Goal: Download file/media

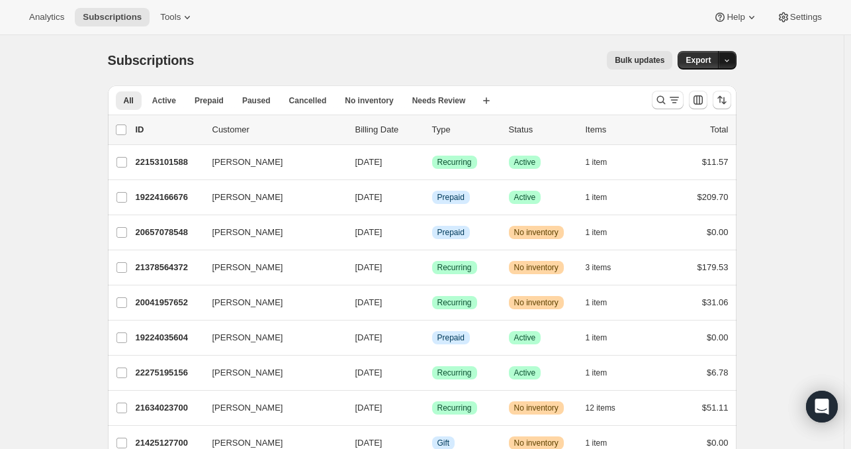
click at [729, 58] on icon "button" at bounding box center [727, 60] width 9 height 9
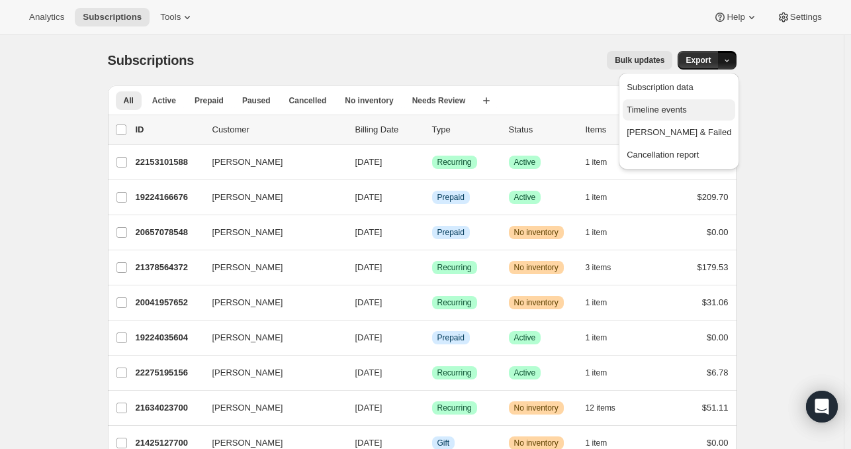
click at [687, 113] on span "Timeline events" at bounding box center [657, 110] width 60 height 10
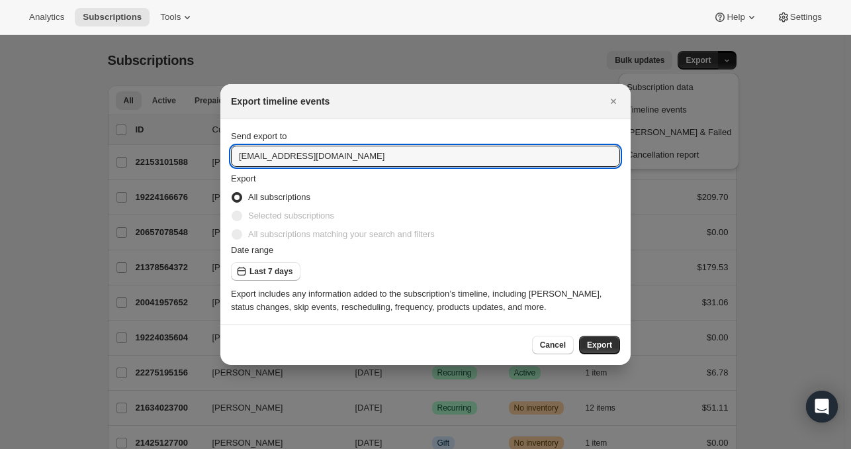
drag, startPoint x: 405, startPoint y: 158, endPoint x: 182, endPoint y: 175, distance: 223.7
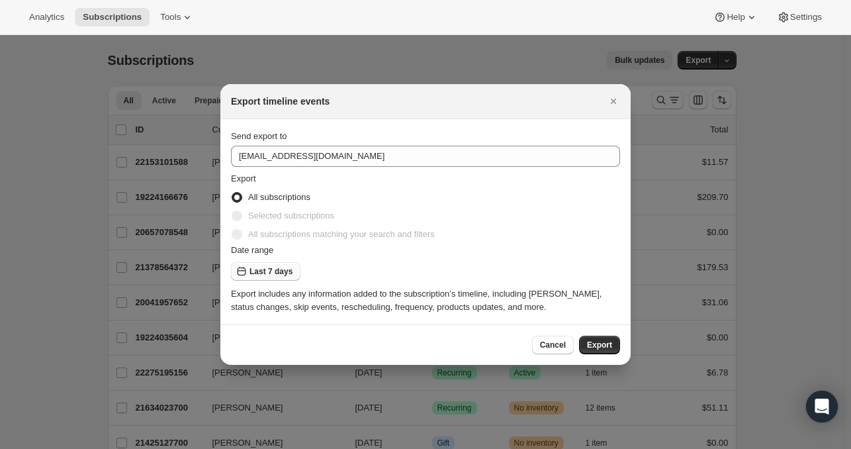
click at [264, 271] on span "Last 7 days" at bounding box center [271, 271] width 43 height 11
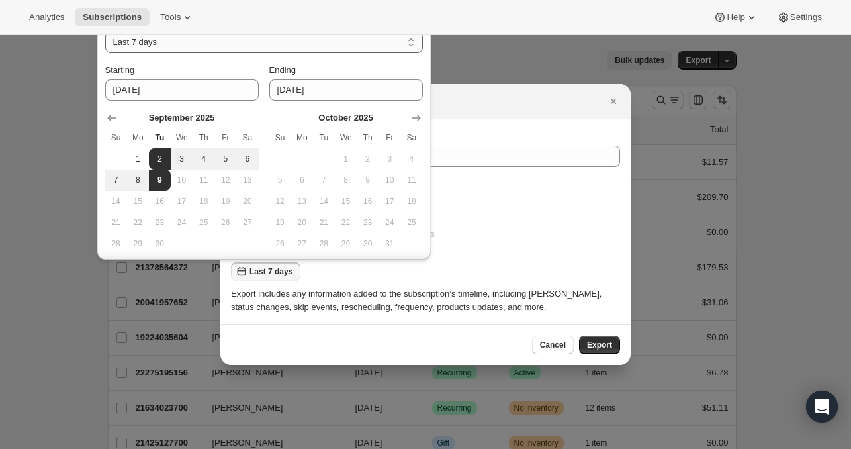
click at [255, 44] on select "Last 7 days Last 30 days" at bounding box center [264, 42] width 318 height 21
select select "LAST_THIRTY_DAYS"
click at [105, 32] on select "Last 7 days Last 30 days" at bounding box center [264, 42] width 318 height 21
type input "2025-08-10"
click at [513, 62] on div at bounding box center [425, 224] width 851 height 449
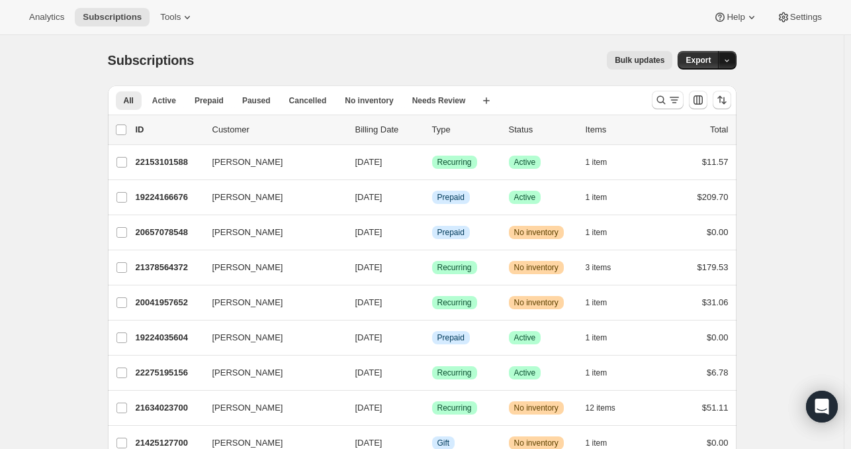
click at [727, 54] on button "button" at bounding box center [727, 60] width 19 height 19
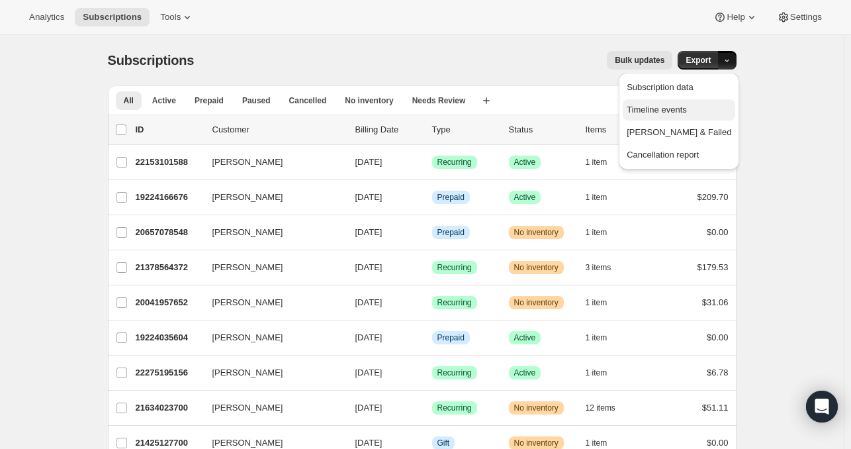
click at [687, 105] on span "Timeline events" at bounding box center [657, 110] width 60 height 10
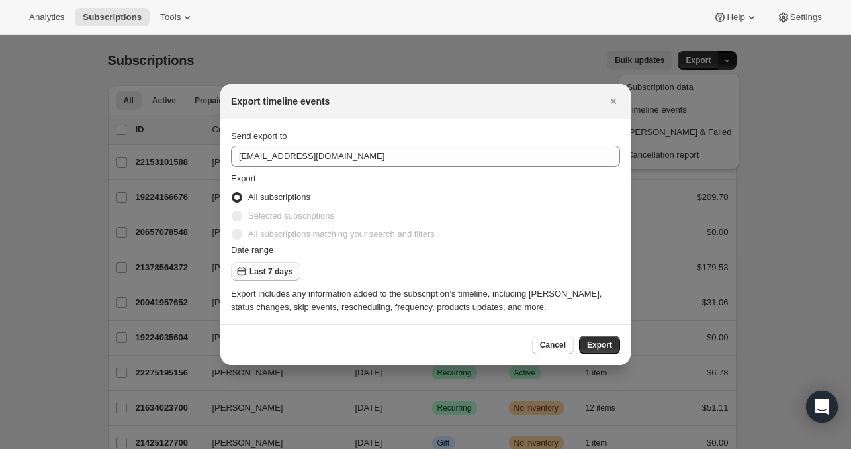
click at [280, 268] on span "Last 7 days" at bounding box center [271, 271] width 43 height 11
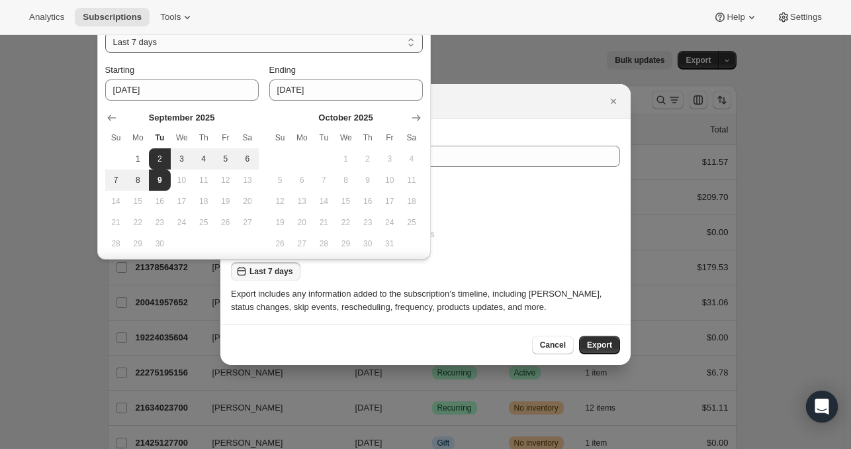
click at [225, 39] on select "Last 7 days Last 30 days" at bounding box center [264, 42] width 318 height 21
select select "LAST_THIRTY_DAYS"
click at [105, 32] on select "Last 7 days Last 30 days" at bounding box center [264, 42] width 318 height 21
type input "2025-08-10"
click at [505, 248] on div "Date range" at bounding box center [425, 250] width 389 height 13
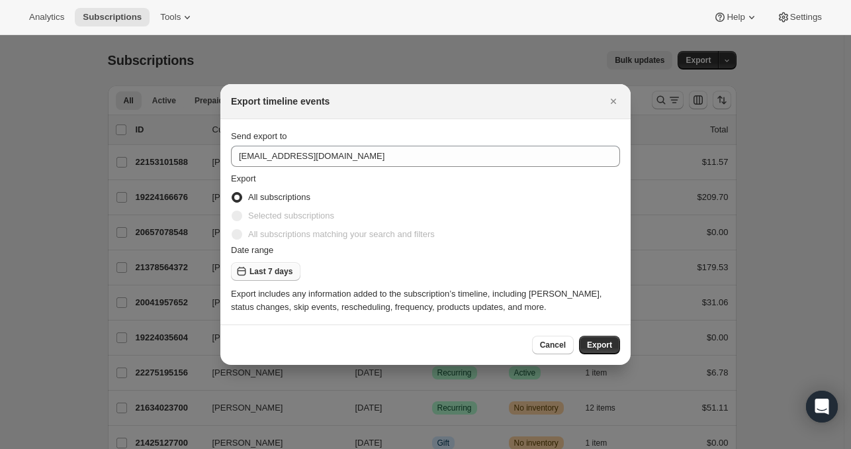
click at [275, 272] on span "Last 7 days" at bounding box center [271, 271] width 43 height 11
select select "LAST_THIRTY_DAYS"
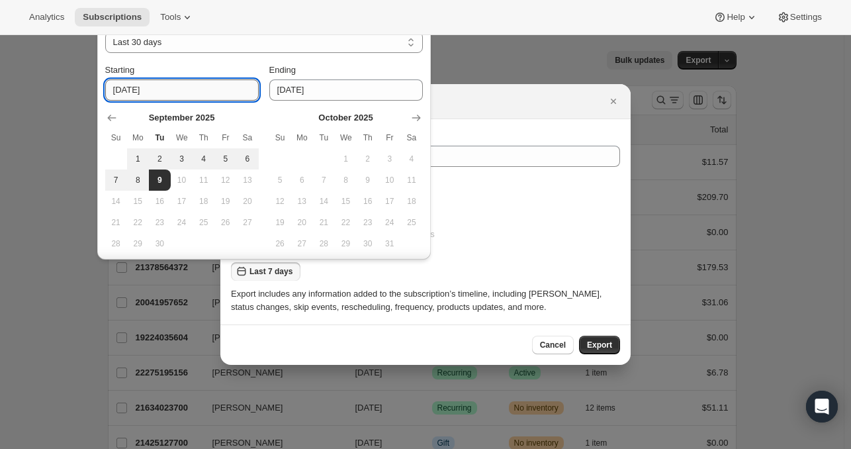
click at [208, 95] on input "2025-08-10" at bounding box center [182, 89] width 154 height 21
click at [159, 178] on span "9" at bounding box center [159, 180] width 11 height 11
type input "2025-09-09"
select select "CUSTOM"
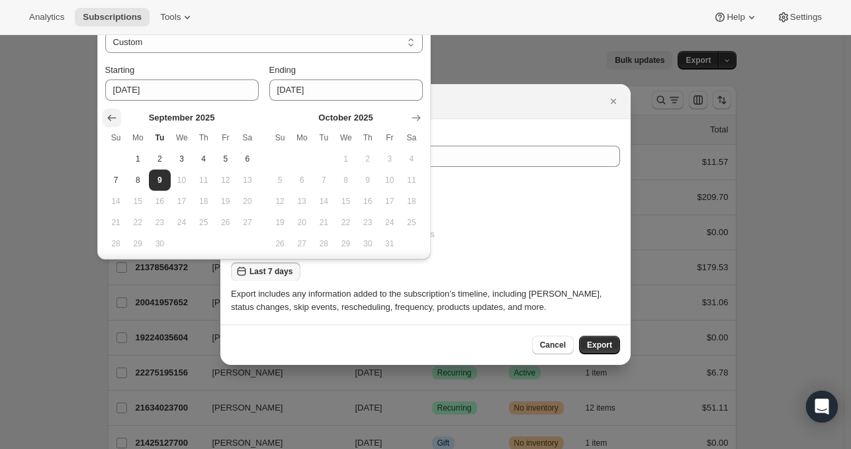
click at [109, 118] on icon "Show previous month, August 2025" at bounding box center [111, 118] width 9 height 7
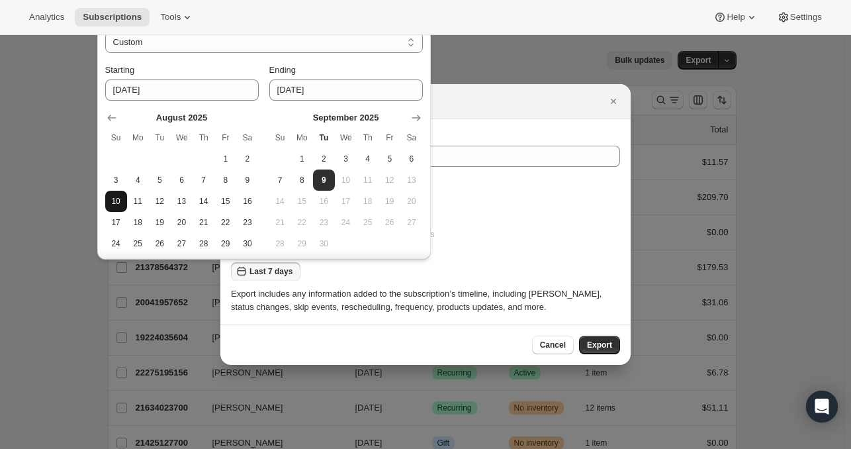
click at [109, 198] on button "10" at bounding box center [116, 201] width 22 height 21
type input "2025-08-10"
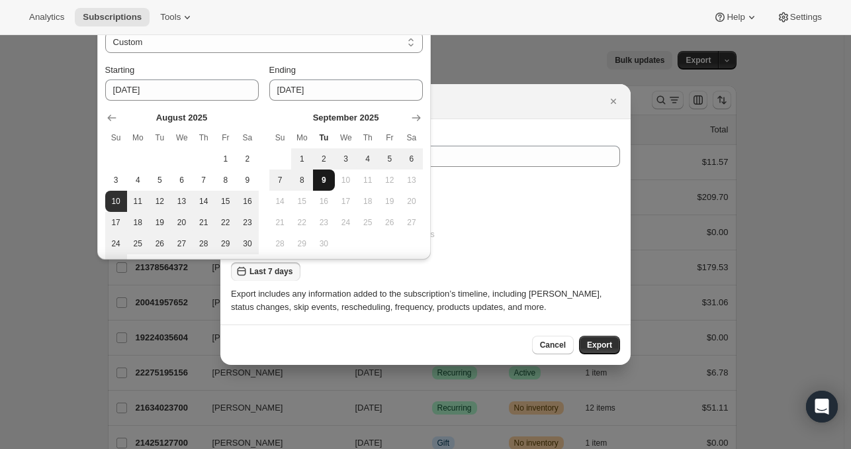
click at [327, 185] on button "9" at bounding box center [324, 179] width 22 height 21
type input "2025-09-09"
click at [478, 191] on div "All subscriptions" at bounding box center [425, 197] width 389 height 19
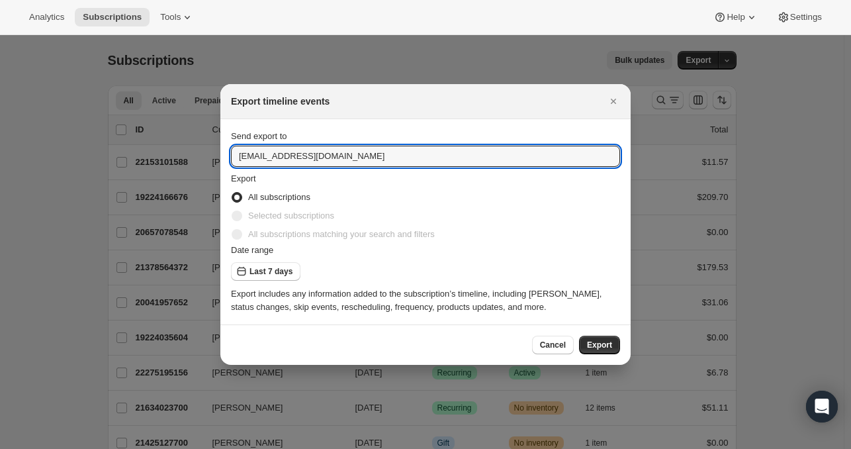
drag, startPoint x: 387, startPoint y: 158, endPoint x: 173, endPoint y: 166, distance: 214.6
type input "cekerberg@fuelgoods.com"
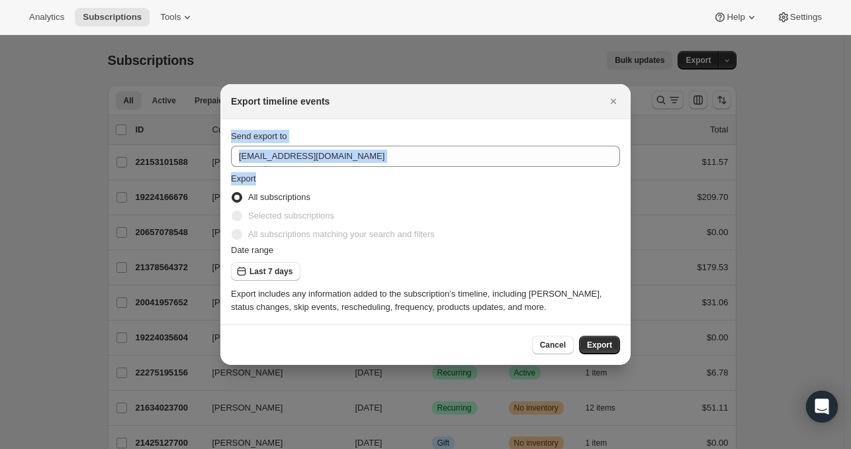
drag, startPoint x: 528, startPoint y: 103, endPoint x: 561, endPoint y: 169, distance: 73.1
click at [561, 169] on div "Export timeline events Send export to cekerberg@fuelgoods.com Export All subscr…" at bounding box center [425, 224] width 410 height 281
click at [503, 193] on div "All subscriptions" at bounding box center [425, 197] width 389 height 19
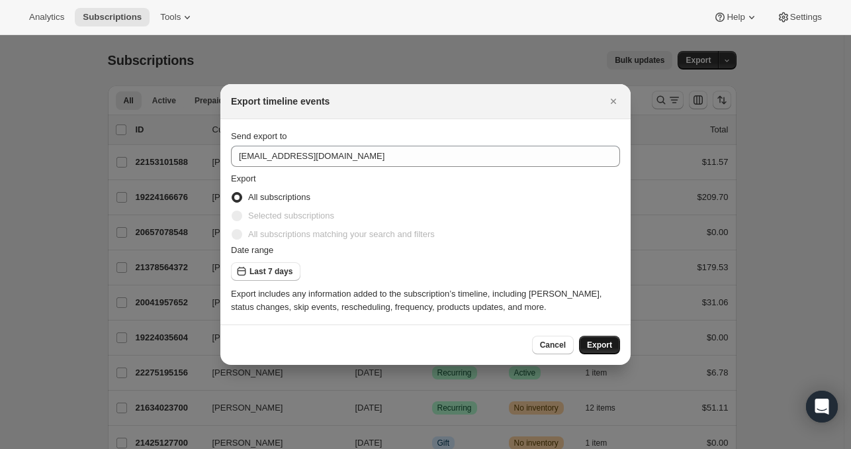
click at [597, 341] on span "Export" at bounding box center [599, 345] width 25 height 11
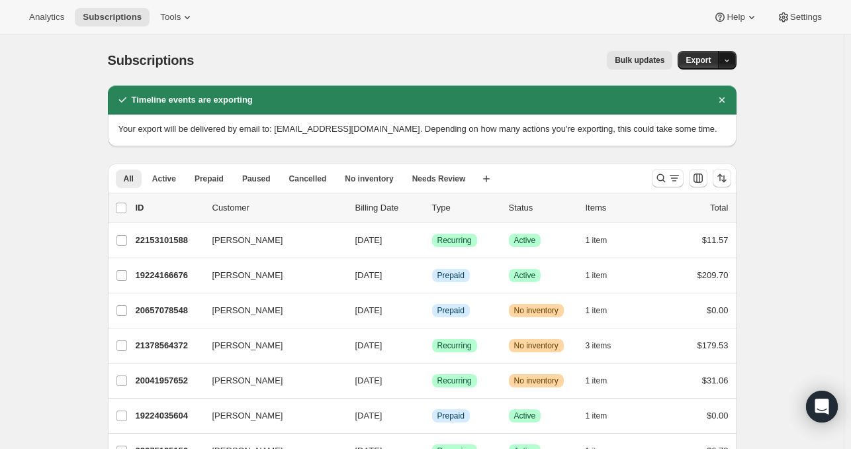
click at [736, 60] on button "button" at bounding box center [727, 60] width 19 height 19
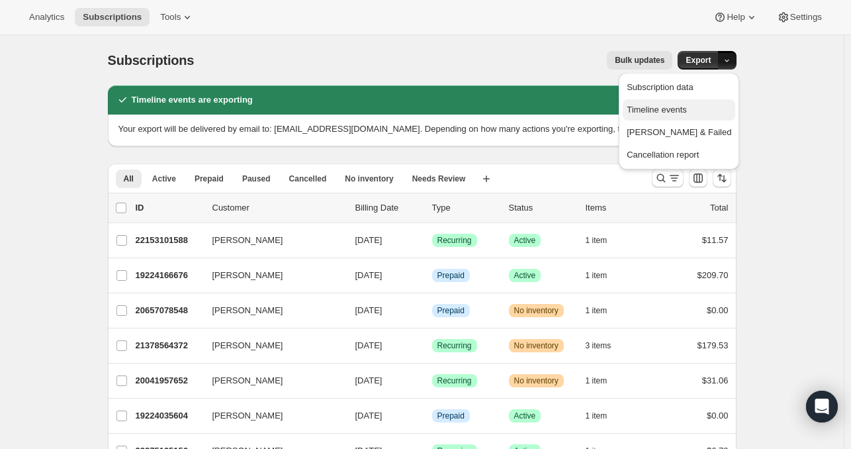
click at [687, 113] on span "Timeline events" at bounding box center [657, 110] width 60 height 10
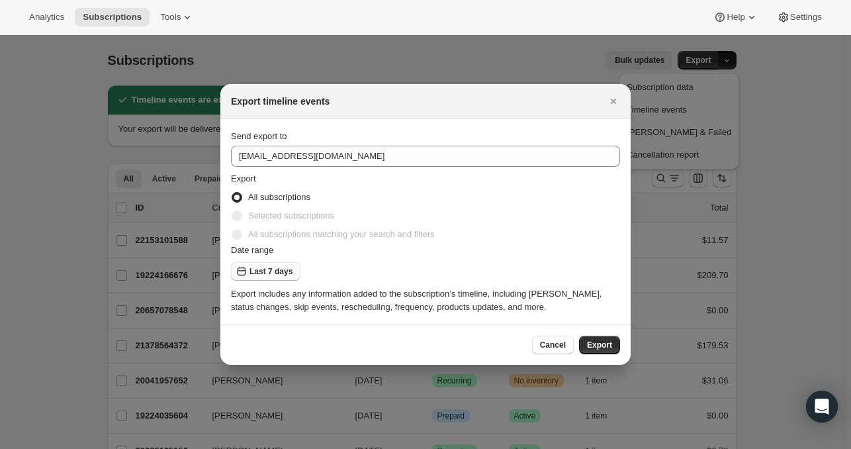
click at [275, 273] on span "Last 7 days" at bounding box center [271, 271] width 43 height 11
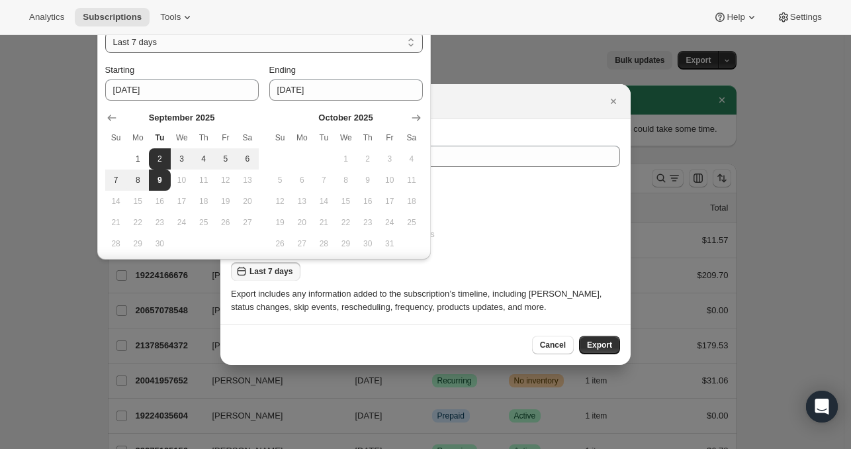
click at [408, 40] on select "Last 7 days Last 30 days" at bounding box center [264, 42] width 318 height 21
select select "LAST_THIRTY_DAYS"
click at [105, 32] on select "Last 7 days Last 30 days" at bounding box center [264, 42] width 318 height 21
type input "2025-08-10"
click at [461, 203] on div "All subscriptions" at bounding box center [425, 197] width 389 height 19
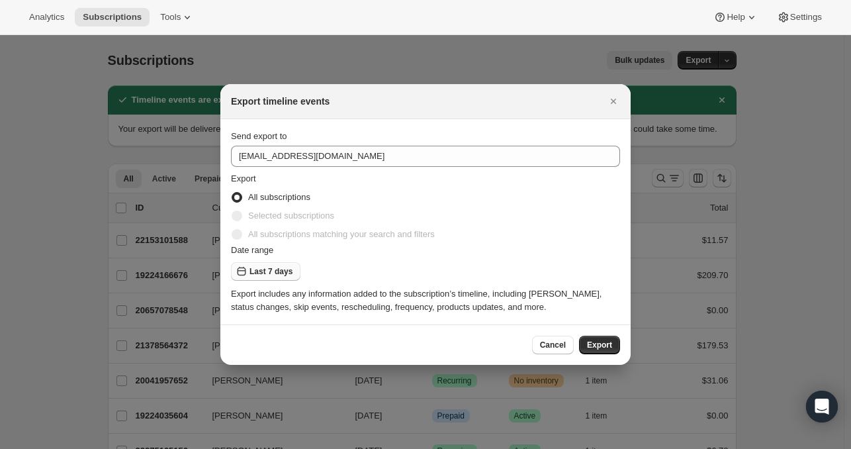
click at [250, 277] on button "Last 7 days" at bounding box center [265, 271] width 69 height 19
select select "LAST_THIRTY_DAYS"
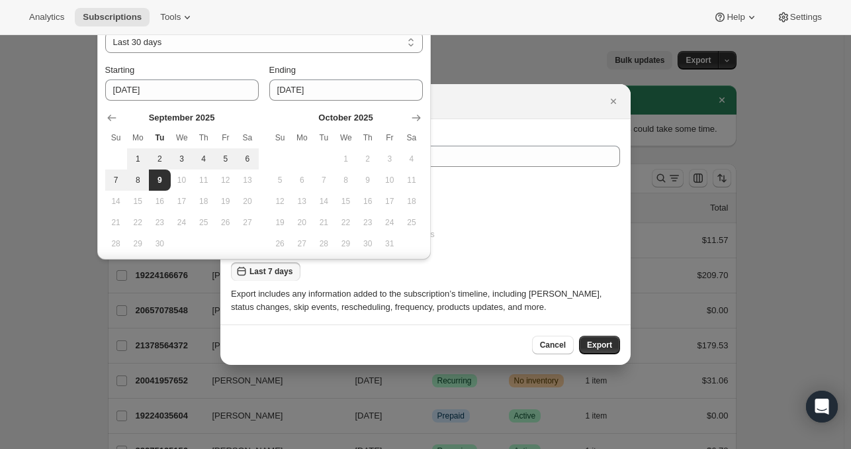
click at [473, 206] on div "All subscriptions" at bounding box center [425, 197] width 389 height 19
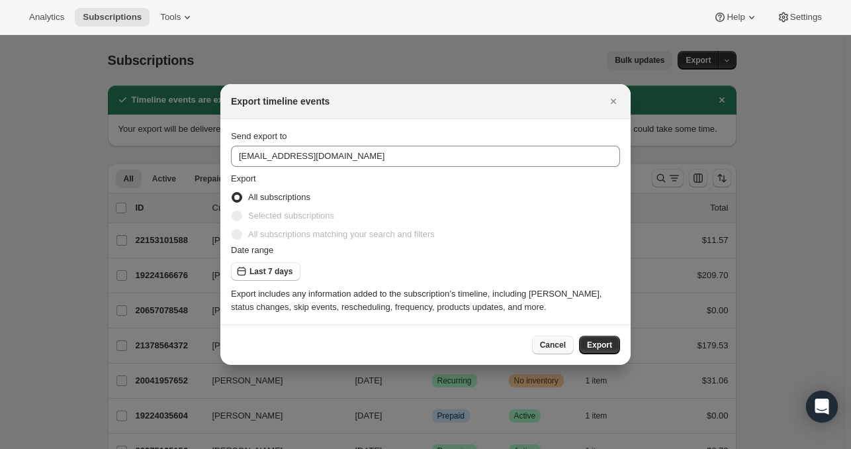
click at [559, 338] on button "Cancel" at bounding box center [553, 345] width 42 height 19
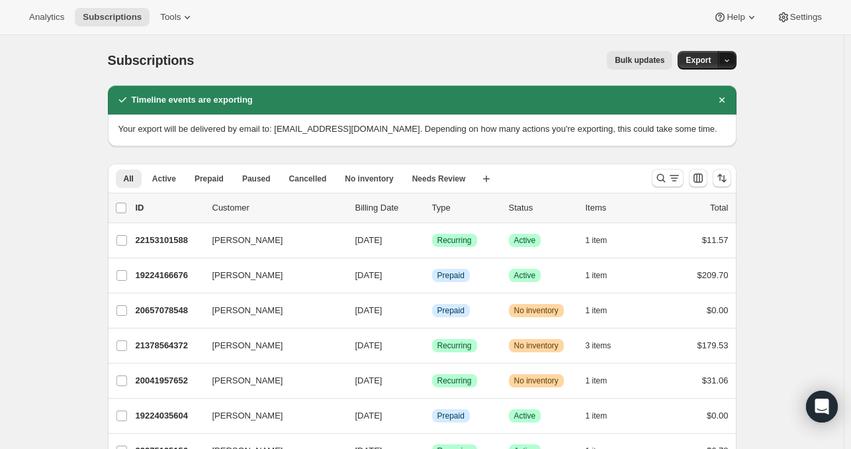
click at [730, 61] on icon "button" at bounding box center [727, 60] width 9 height 9
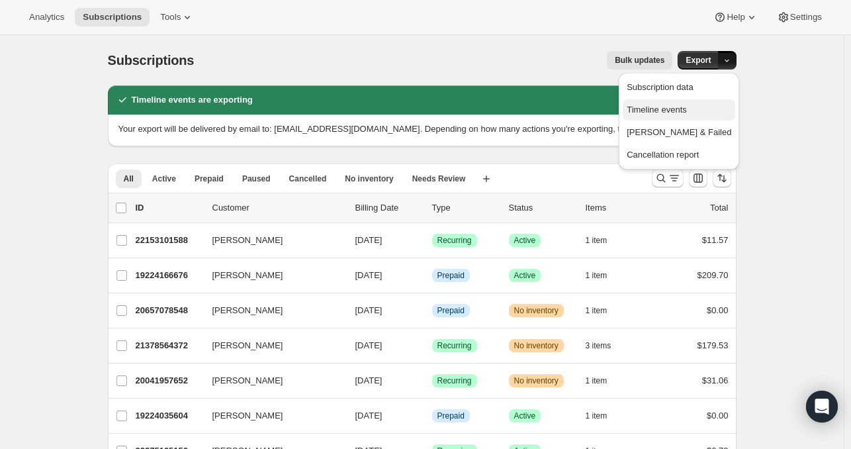
click at [687, 111] on span "Timeline events" at bounding box center [657, 110] width 60 height 10
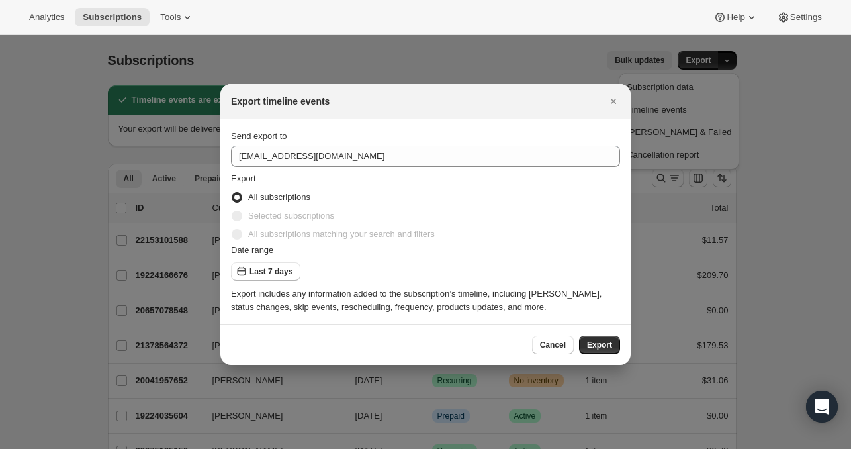
click at [818, 232] on div at bounding box center [425, 224] width 851 height 449
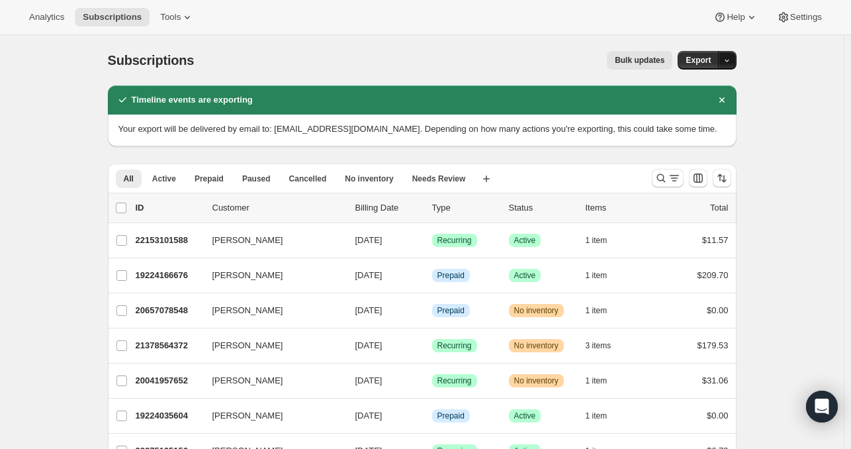
click at [724, 58] on button "button" at bounding box center [727, 60] width 19 height 19
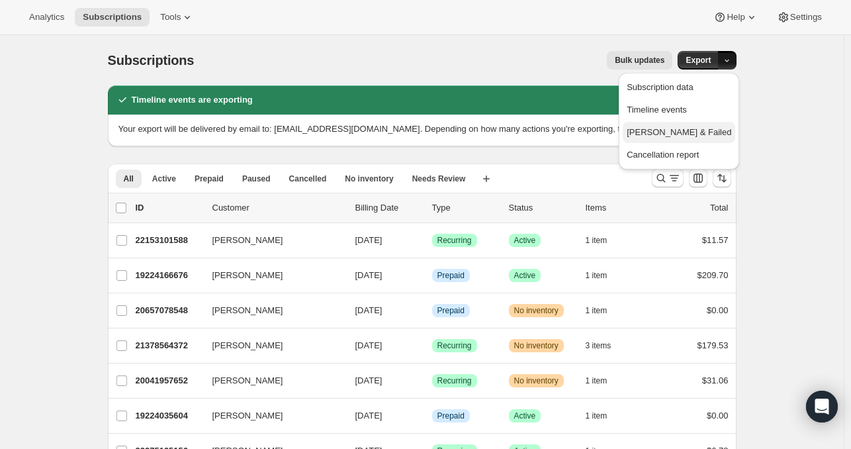
click at [702, 134] on span "Dunning & Failed" at bounding box center [679, 132] width 105 height 10
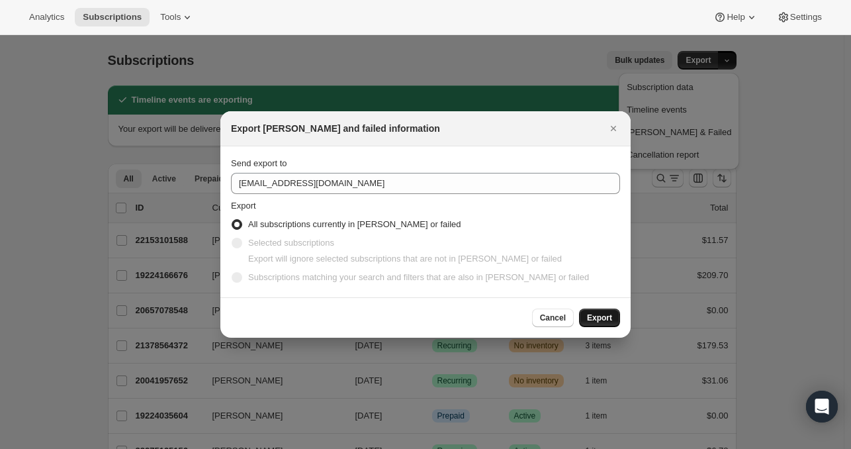
click at [596, 316] on span "Export" at bounding box center [599, 317] width 25 height 11
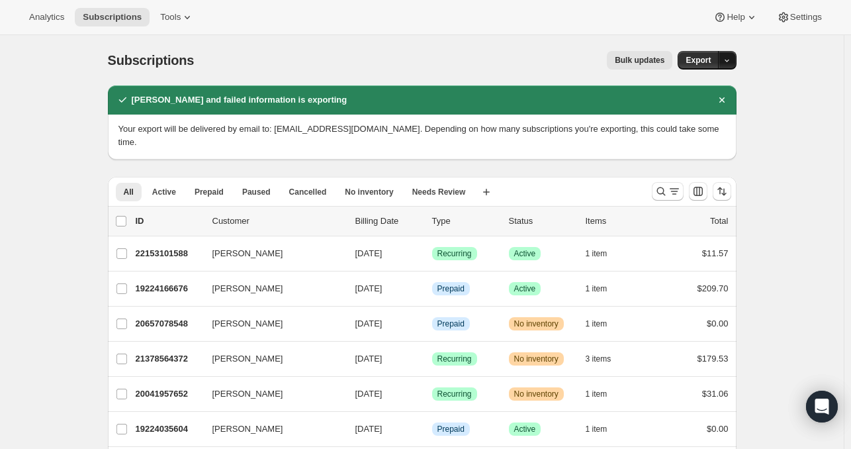
click at [731, 62] on icon "button" at bounding box center [727, 60] width 9 height 9
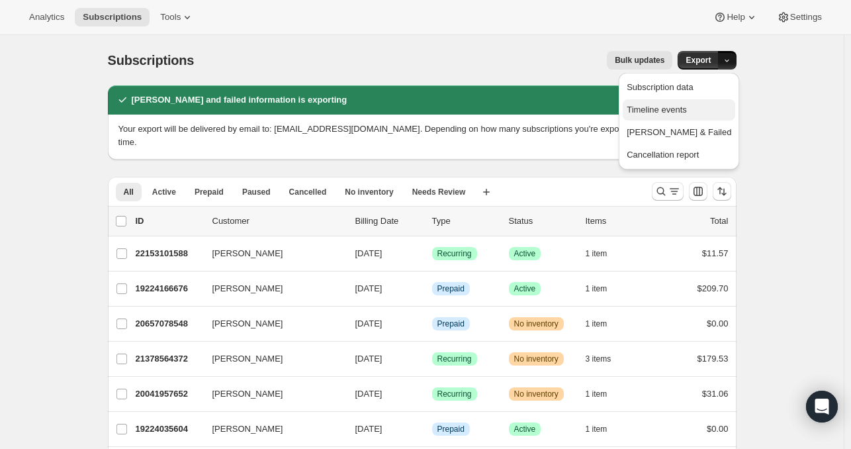
click at [687, 110] on span "Timeline events" at bounding box center [657, 110] width 60 height 10
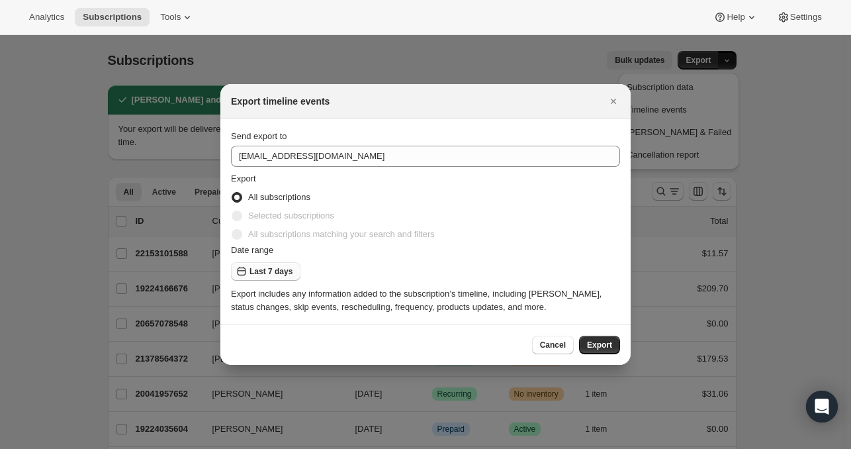
click at [262, 267] on span "Last 7 days" at bounding box center [271, 271] width 43 height 11
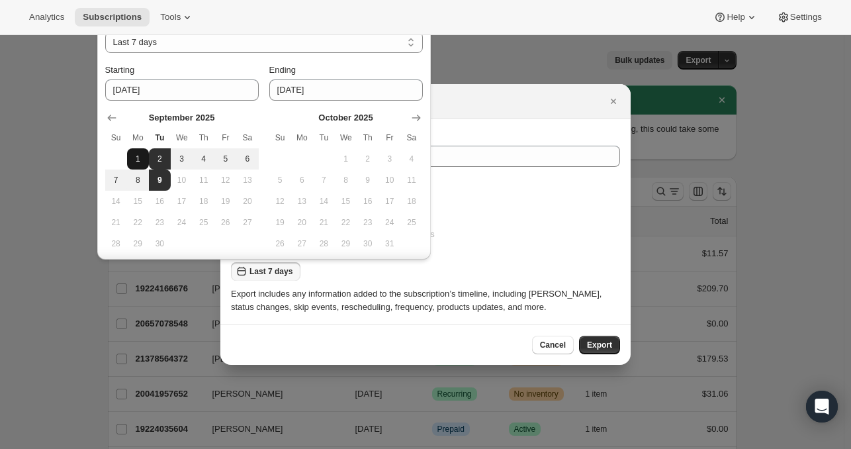
click at [140, 156] on span "1" at bounding box center [137, 159] width 11 height 11
type input "2025-09-01"
select select "CUSTOM"
click at [168, 158] on button "2" at bounding box center [160, 158] width 22 height 21
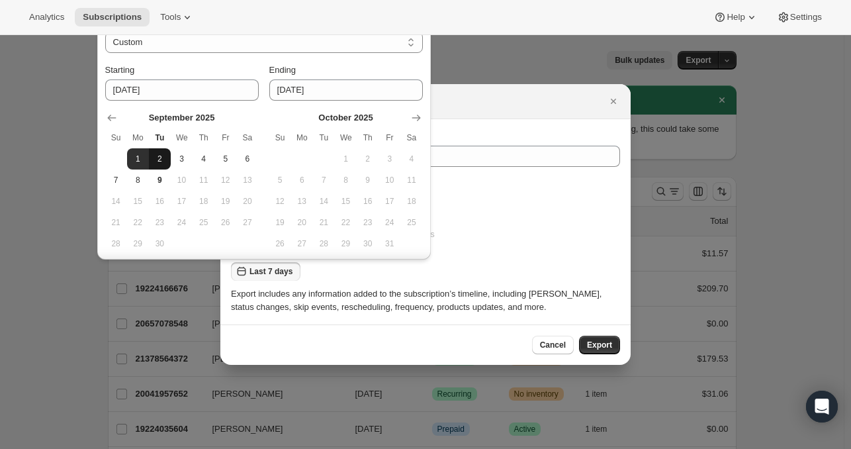
type input "2025-09-02"
click at [506, 136] on div "Send export to" at bounding box center [425, 136] width 389 height 13
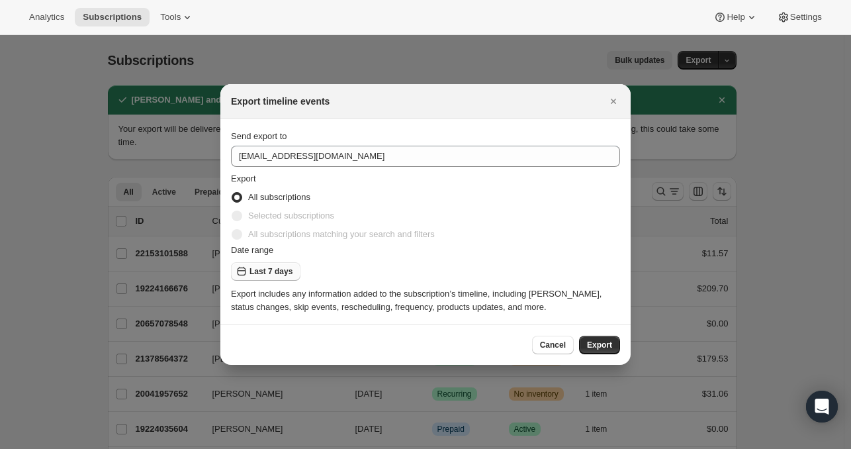
click at [279, 272] on span "Last 7 days" at bounding box center [271, 271] width 43 height 11
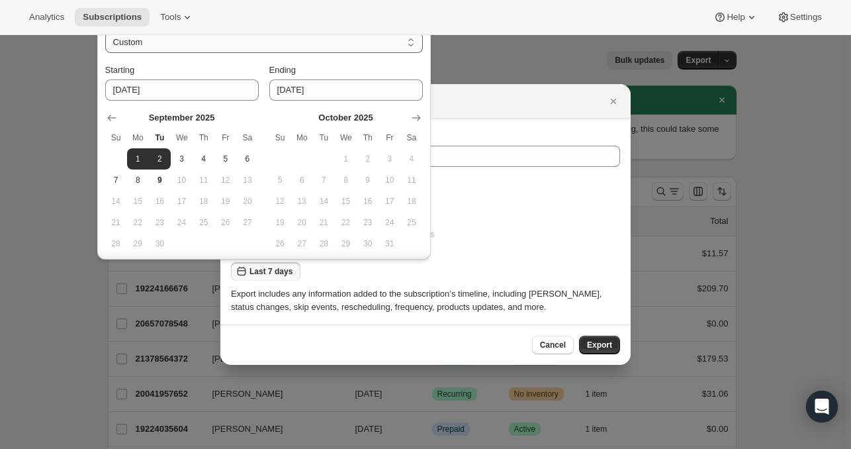
click at [383, 42] on select "Last 7 days Last 30 days Custom" at bounding box center [264, 42] width 318 height 21
select select "LAST_THIRTY_DAYS"
click at [105, 32] on select "Last 7 days Last 30 days Custom" at bounding box center [264, 42] width 318 height 21
type input "2025-08-10"
type input "2025-09-09"
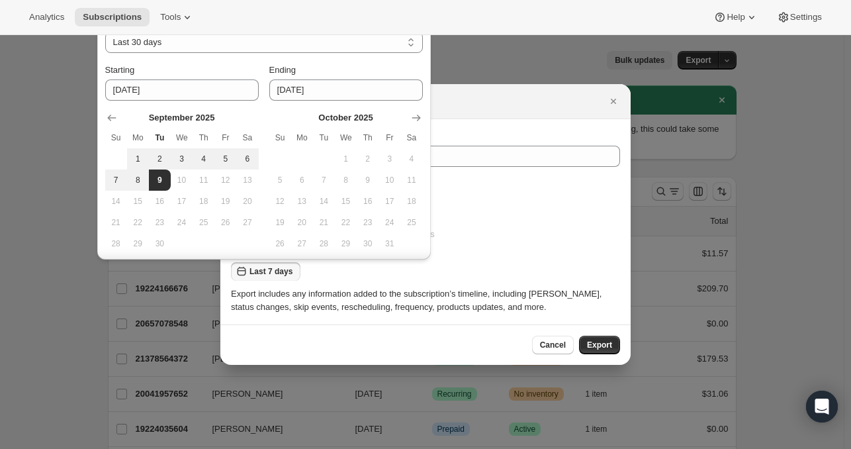
click at [496, 197] on div "All subscriptions" at bounding box center [425, 197] width 389 height 19
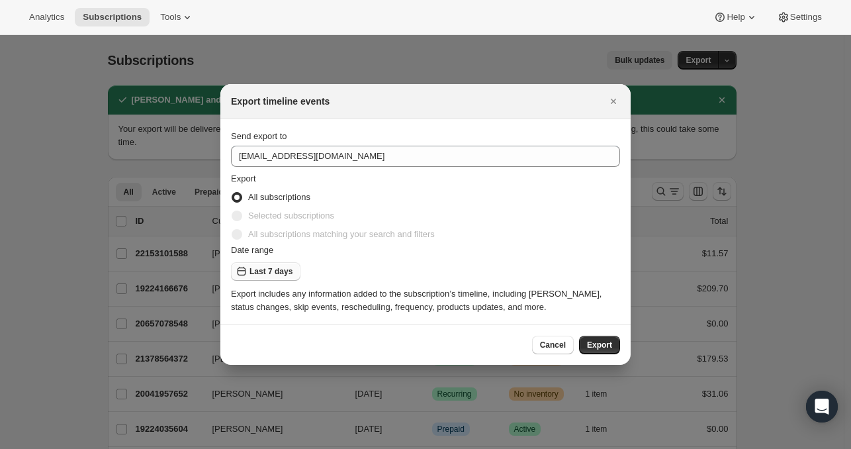
click at [286, 273] on span "Last 7 days" at bounding box center [271, 271] width 43 height 11
select select "LAST_THIRTY_DAYS"
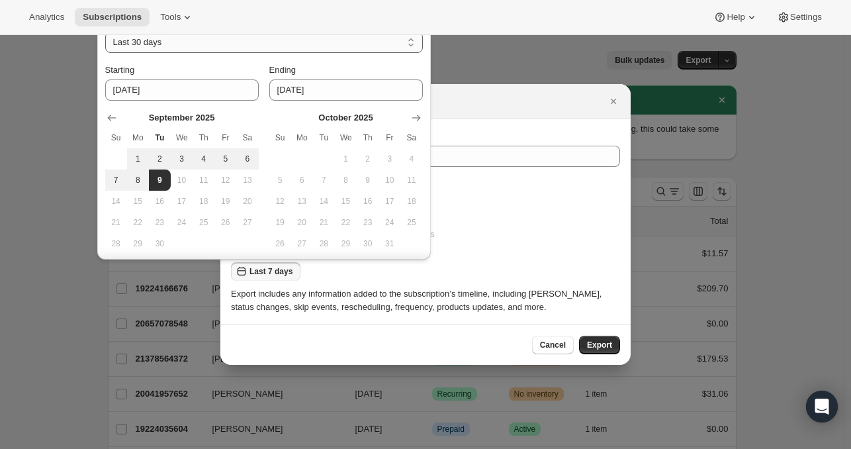
click at [251, 45] on select "Last 7 days Last 30 days" at bounding box center [264, 42] width 318 height 21
click at [346, 48] on select "Last 7 days Last 30 days" at bounding box center [264, 42] width 318 height 21
click at [424, 44] on div "Date range Last 7 days Last 30 days Last 30 days Starting 2025-08-10 Ending 202…" at bounding box center [264, 149] width 334 height 277
click at [418, 44] on select "Last 7 days Last 30 days" at bounding box center [264, 42] width 318 height 21
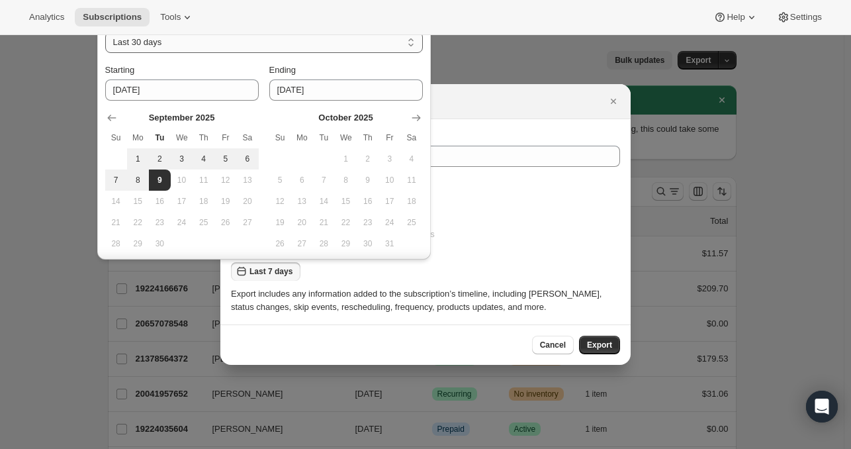
click at [418, 44] on select "Last 7 days Last 30 days" at bounding box center [264, 42] width 318 height 21
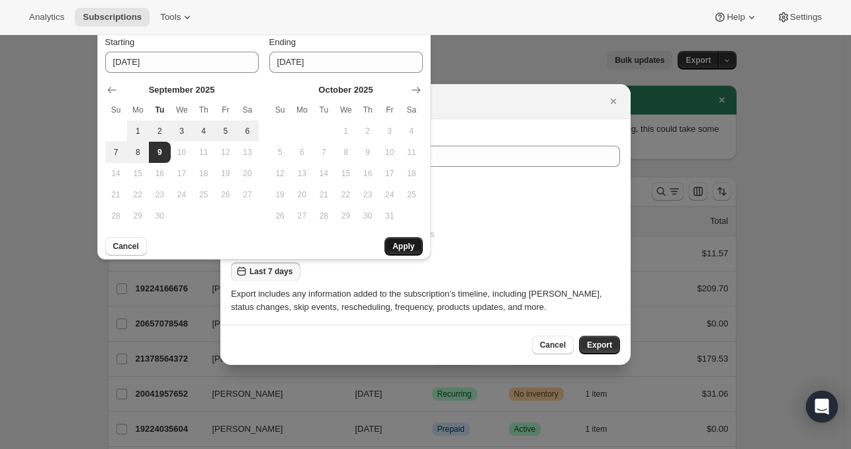
click at [402, 240] on button "Apply" at bounding box center [404, 246] width 38 height 19
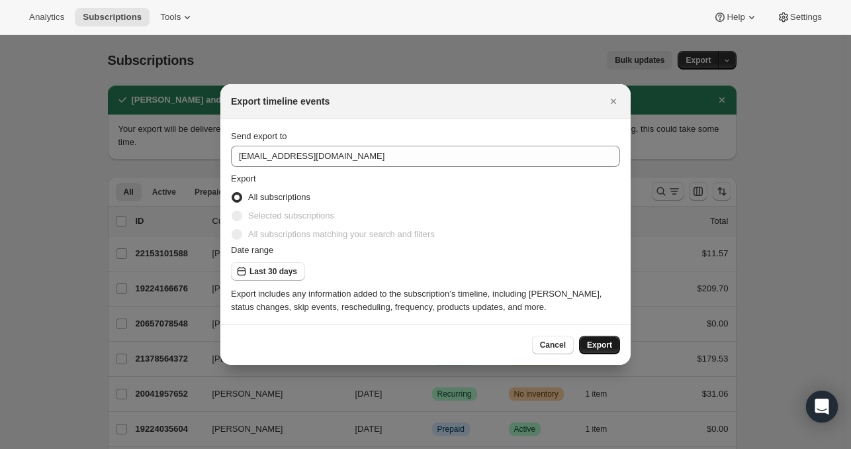
click at [604, 349] on span "Export" at bounding box center [599, 345] width 25 height 11
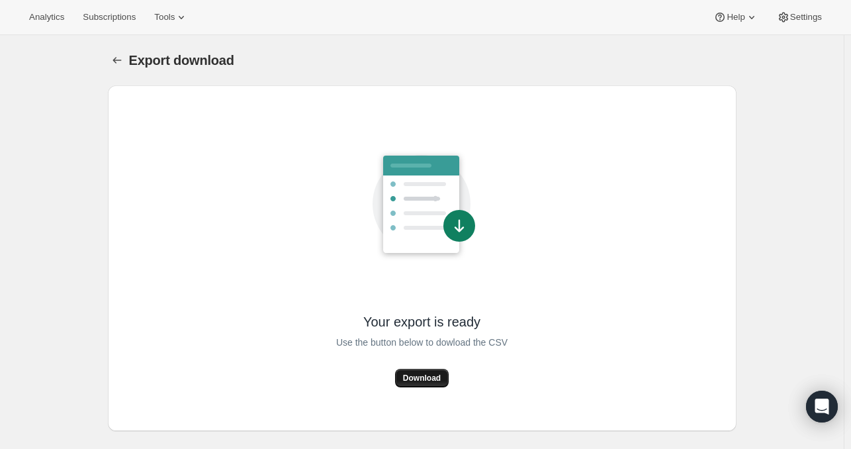
click at [412, 370] on button "Download" at bounding box center [422, 378] width 54 height 19
click at [432, 373] on span "Download" at bounding box center [422, 378] width 38 height 11
click at [428, 378] on span "Download" at bounding box center [422, 378] width 38 height 11
